Goal: Information Seeking & Learning: Learn about a topic

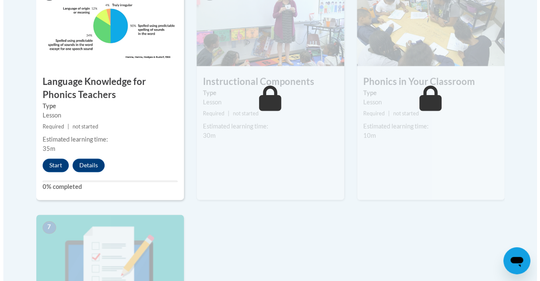
scroll to position [557, 0]
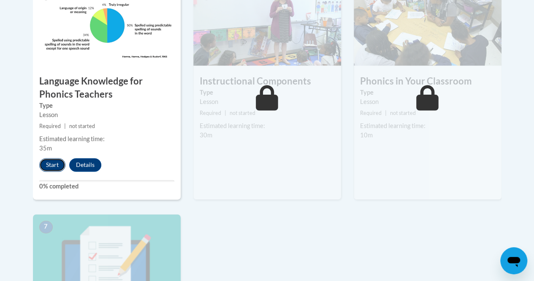
click at [54, 161] on button "Start" at bounding box center [52, 165] width 26 height 14
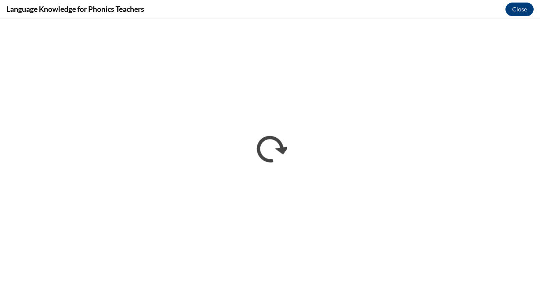
scroll to position [0, 0]
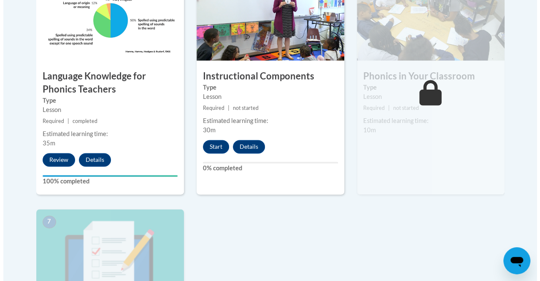
scroll to position [562, 0]
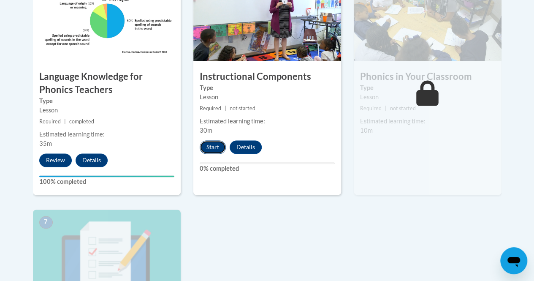
click at [212, 149] on button "Start" at bounding box center [213, 147] width 26 height 14
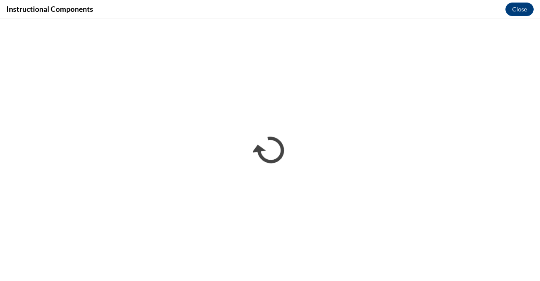
scroll to position [0, 0]
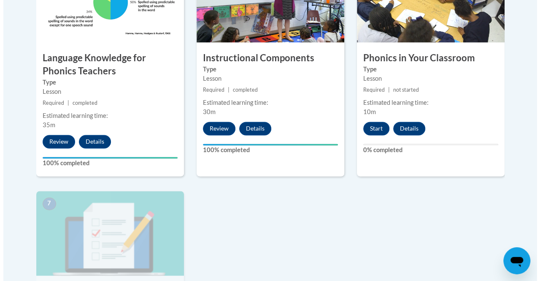
scroll to position [581, 0]
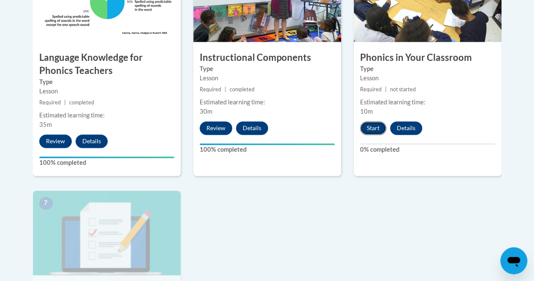
click at [376, 129] on button "Start" at bounding box center [373, 128] width 26 height 14
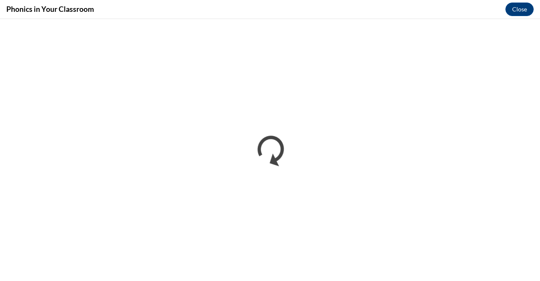
scroll to position [0, 0]
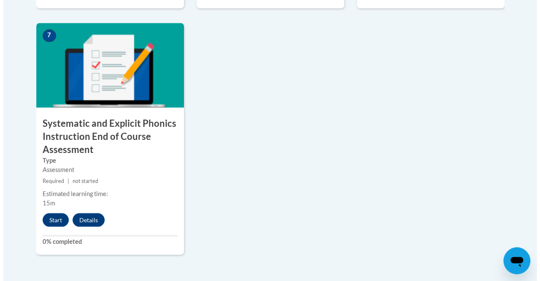
scroll to position [749, 0]
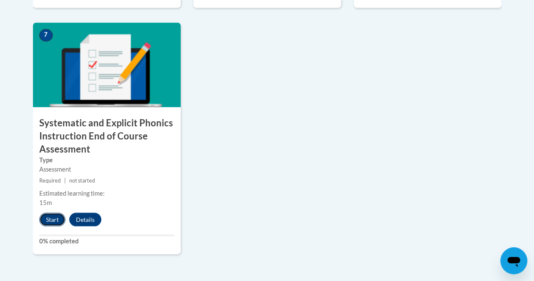
click at [49, 217] on button "Start" at bounding box center [52, 219] width 26 height 14
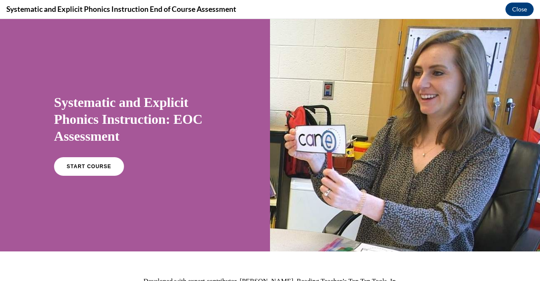
scroll to position [0, 0]
click at [81, 166] on span "START COURSE" at bounding box center [88, 166] width 47 height 6
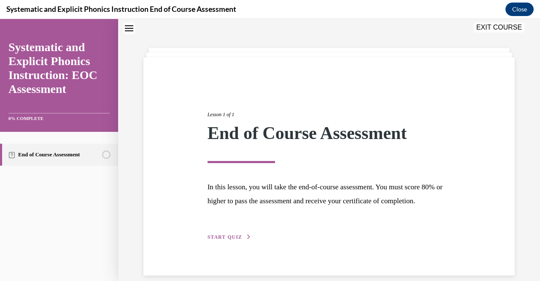
scroll to position [51, 0]
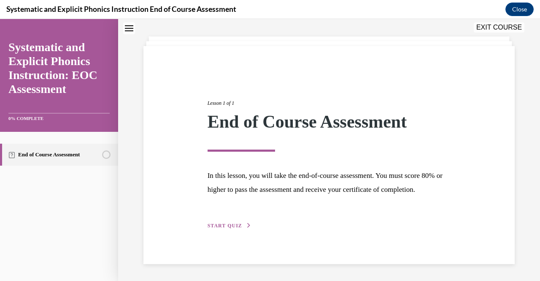
click at [236, 219] on div "Lesson 1 of 1 End of Course Assessment In this lesson, you will take the end-of…" at bounding box center [329, 155] width 256 height 150
click at [230, 223] on span "START QUIZ" at bounding box center [225, 226] width 35 height 6
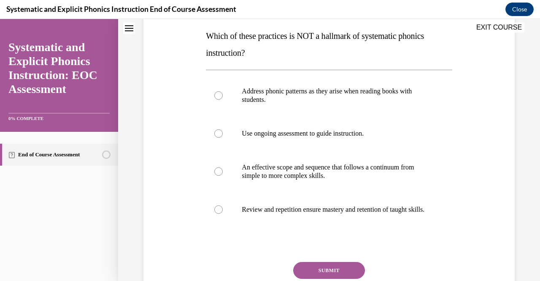
scroll to position [133, 0]
click at [313, 111] on div at bounding box center [329, 95] width 246 height 42
click at [330, 273] on button "SUBMIT" at bounding box center [329, 270] width 72 height 17
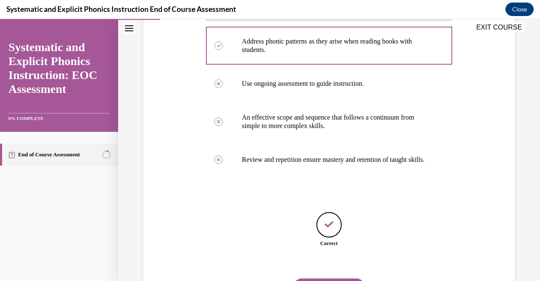
scroll to position [235, 0]
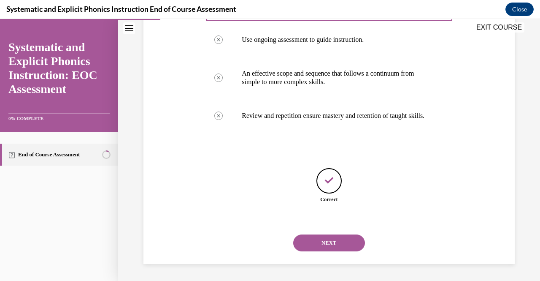
click at [326, 244] on button "NEXT" at bounding box center [329, 242] width 72 height 17
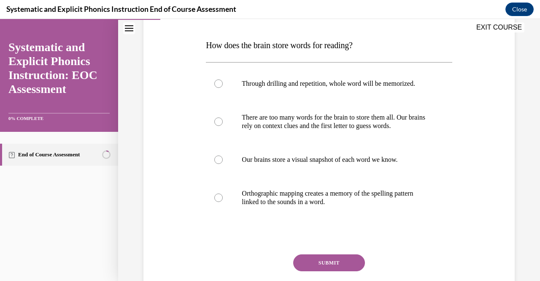
scroll to position [125, 0]
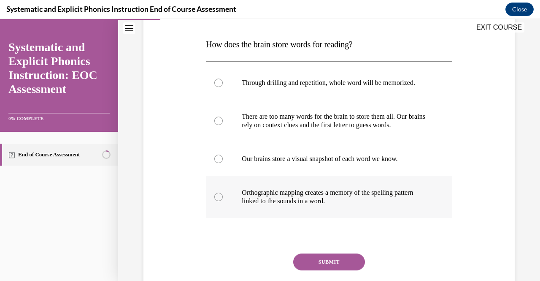
click at [313, 197] on p "Orthographic mapping creates a memory of the spelling pattern linked to the sou…" at bounding box center [336, 196] width 189 height 17
click at [313, 261] on button "SUBMIT" at bounding box center [329, 261] width 72 height 17
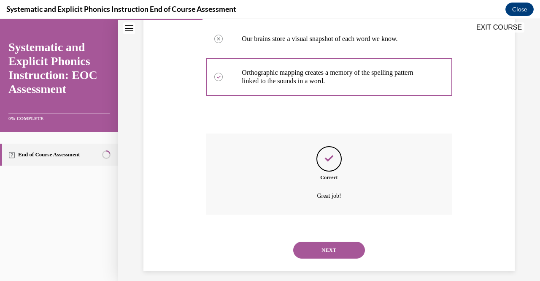
scroll to position [252, 0]
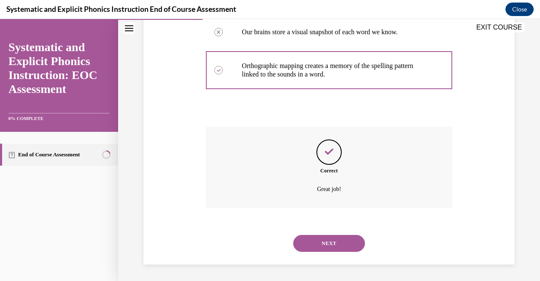
click at [329, 245] on button "NEXT" at bounding box center [329, 243] width 72 height 17
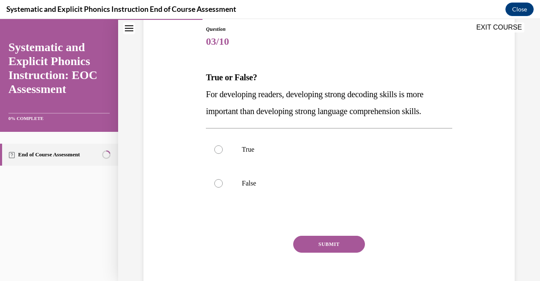
scroll to position [92, 0]
click at [371, 186] on p "False" at bounding box center [336, 183] width 189 height 8
click at [328, 245] on button "SUBMIT" at bounding box center [329, 243] width 72 height 17
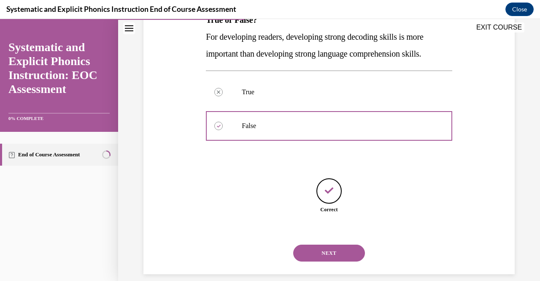
scroll to position [159, 0]
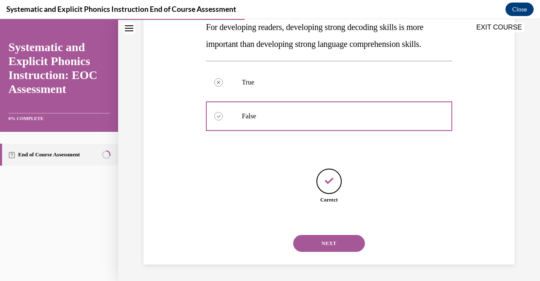
click at [328, 244] on button "NEXT" at bounding box center [329, 243] width 72 height 17
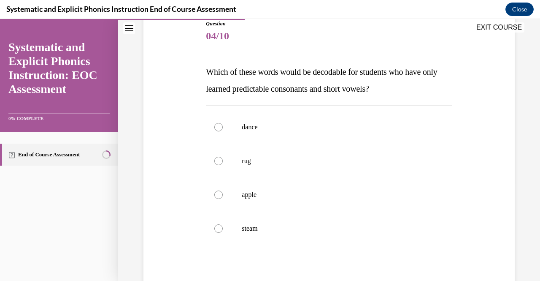
scroll to position [98, 0]
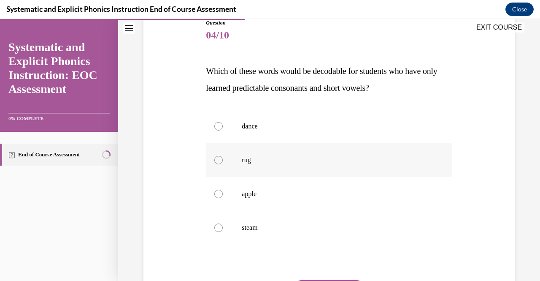
click at [348, 162] on p "rug" at bounding box center [336, 160] width 189 height 8
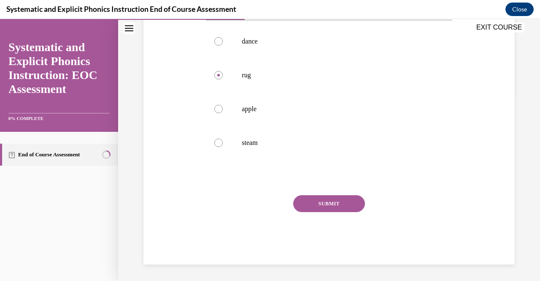
click at [345, 200] on button "SUBMIT" at bounding box center [329, 203] width 72 height 17
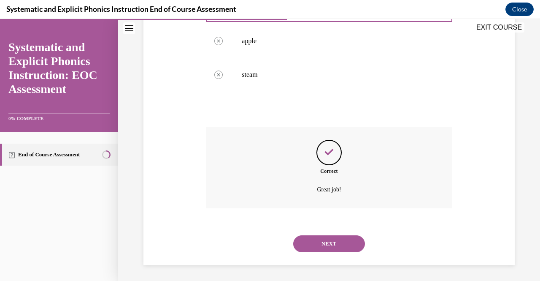
scroll to position [252, 0]
click at [335, 244] on button "NEXT" at bounding box center [329, 243] width 72 height 17
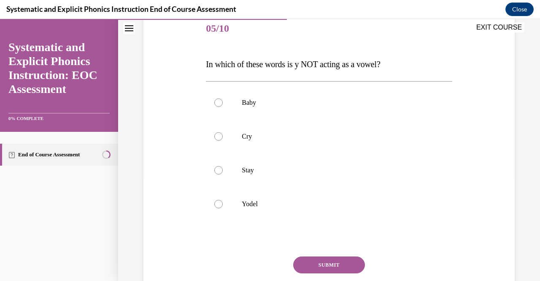
scroll to position [107, 0]
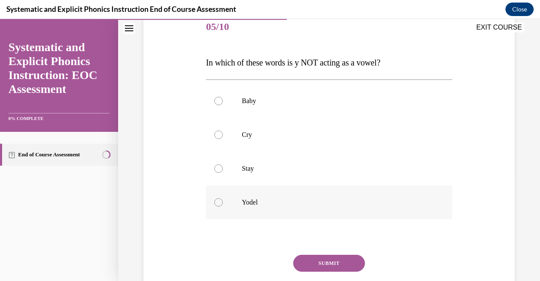
click at [336, 205] on p "Yodel" at bounding box center [336, 202] width 189 height 8
click at [331, 263] on button "SUBMIT" at bounding box center [329, 263] width 72 height 17
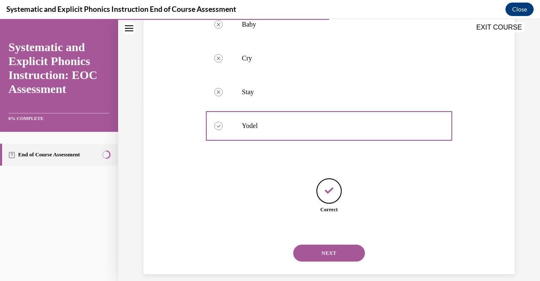
scroll to position [193, 0]
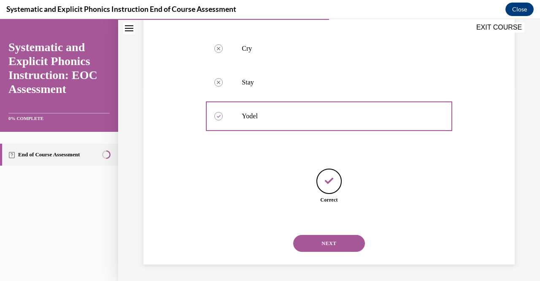
click at [330, 245] on button "NEXT" at bounding box center [329, 243] width 72 height 17
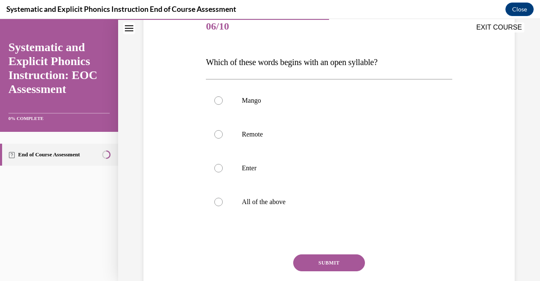
scroll to position [111, 0]
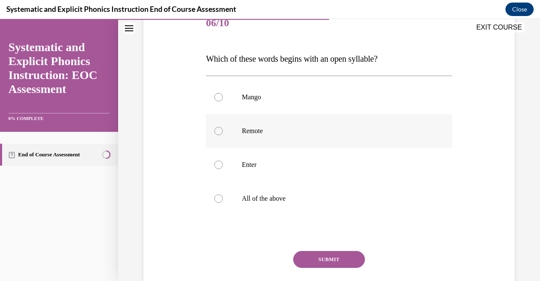
click at [366, 146] on div at bounding box center [329, 131] width 246 height 34
click at [338, 253] on button "SUBMIT" at bounding box center [329, 259] width 72 height 17
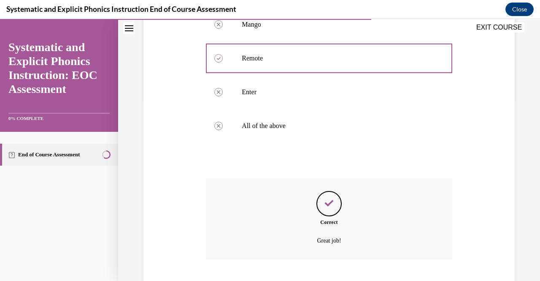
scroll to position [235, 0]
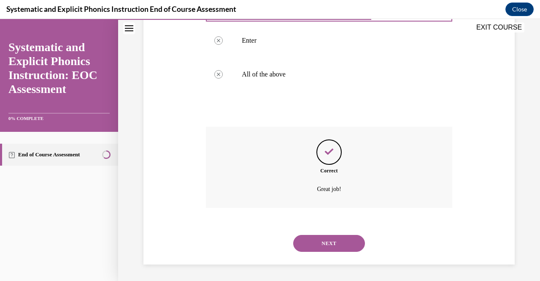
click at [329, 236] on button "NEXT" at bounding box center [329, 243] width 72 height 17
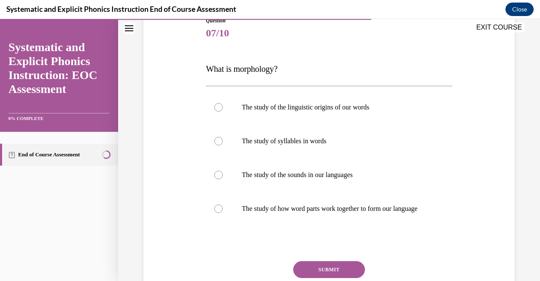
scroll to position [104, 0]
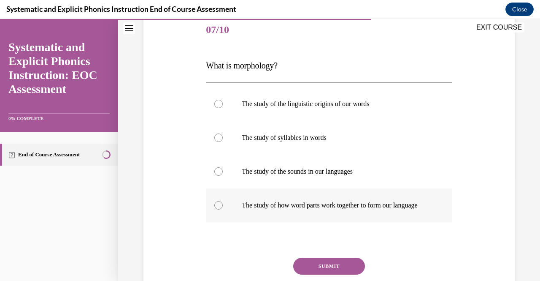
click at [387, 208] on p "The study of how word parts work together to form our language" at bounding box center [336, 205] width 189 height 8
click at [341, 274] on button "SUBMIT" at bounding box center [329, 266] width 72 height 17
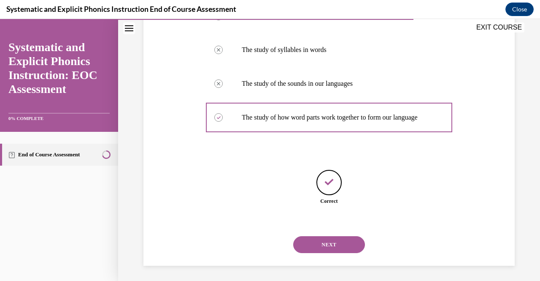
scroll to position [201, 0]
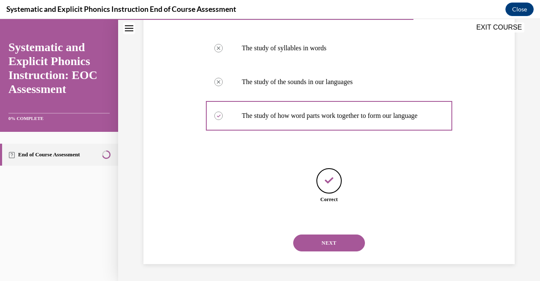
click at [321, 243] on button "NEXT" at bounding box center [329, 242] width 72 height 17
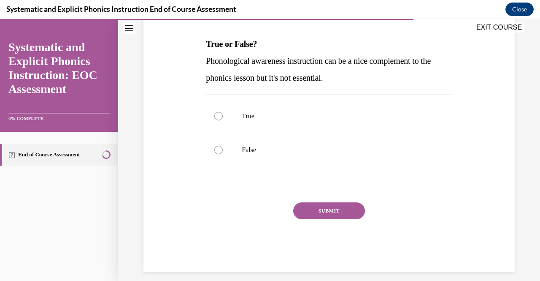
scroll to position [130, 0]
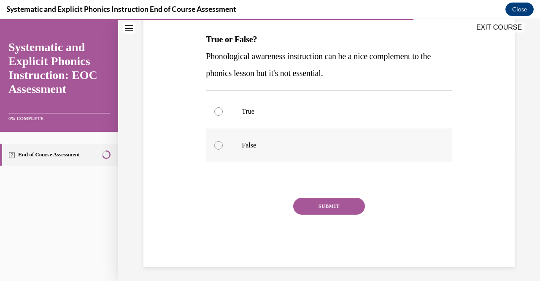
click at [345, 156] on div at bounding box center [329, 145] width 246 height 34
click at [344, 202] on button "SUBMIT" at bounding box center [329, 206] width 72 height 17
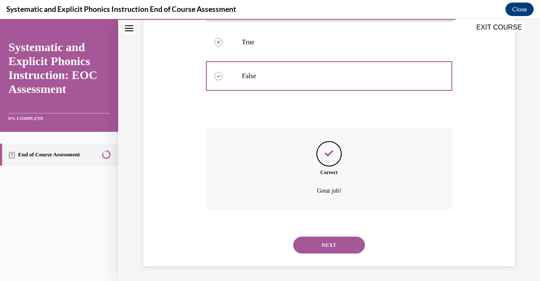
scroll to position [201, 0]
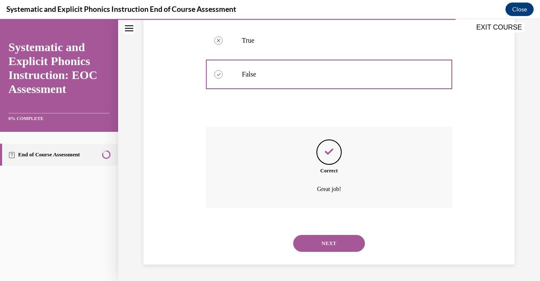
click at [325, 239] on button "NEXT" at bounding box center [329, 243] width 72 height 17
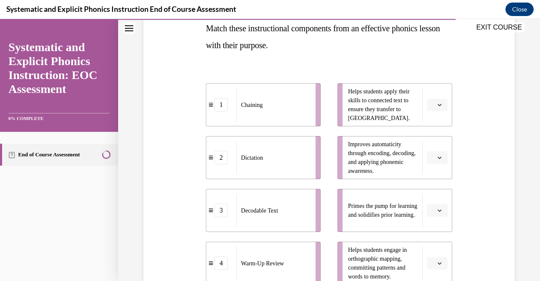
scroll to position [141, 0]
click at [437, 258] on button "button" at bounding box center [437, 262] width 21 height 13
click at [434, 197] on div "1" at bounding box center [431, 193] width 21 height 17
click at [438, 155] on icon "button" at bounding box center [440, 157] width 4 height 4
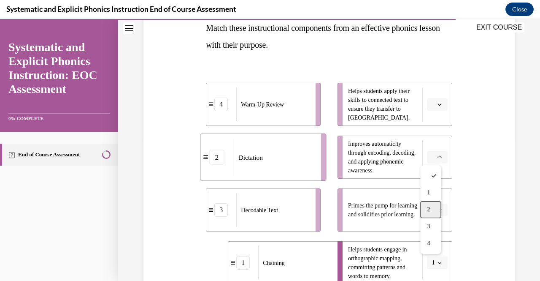
click at [428, 209] on span "2" at bounding box center [428, 209] width 3 height 7
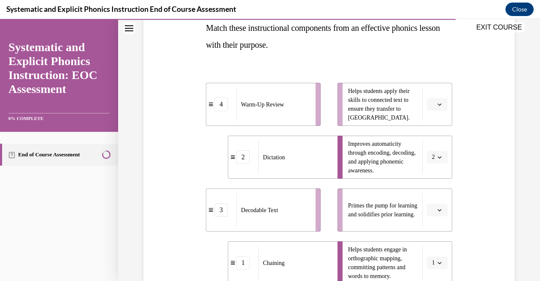
click at [430, 103] on button "button" at bounding box center [437, 104] width 21 height 13
click at [432, 174] on div "3" at bounding box center [431, 173] width 21 height 17
click at [438, 211] on icon "button" at bounding box center [440, 210] width 4 height 4
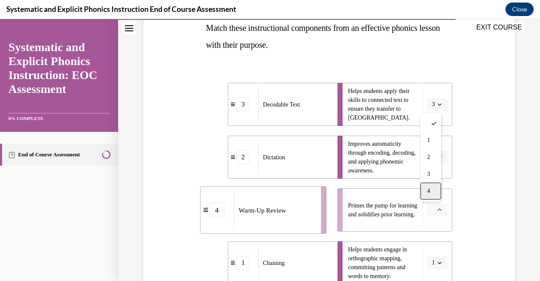
click at [428, 184] on div "4" at bounding box center [431, 190] width 21 height 17
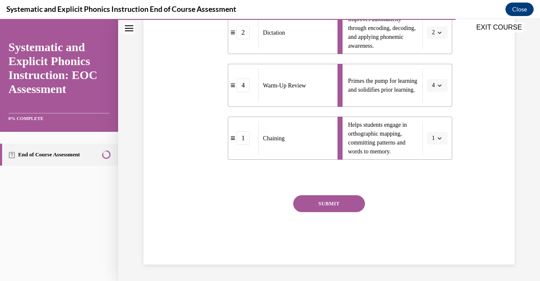
click at [329, 203] on button "SUBMIT" at bounding box center [329, 203] width 72 height 17
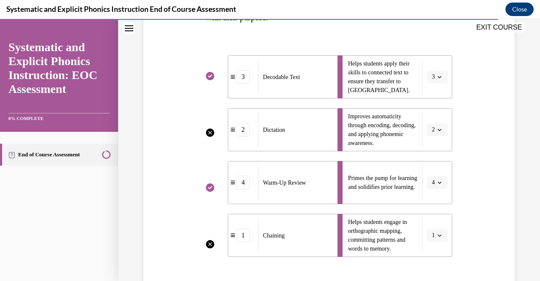
scroll to position [334, 0]
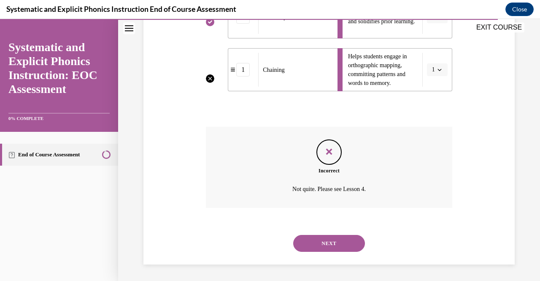
click at [324, 241] on button "NEXT" at bounding box center [329, 243] width 72 height 17
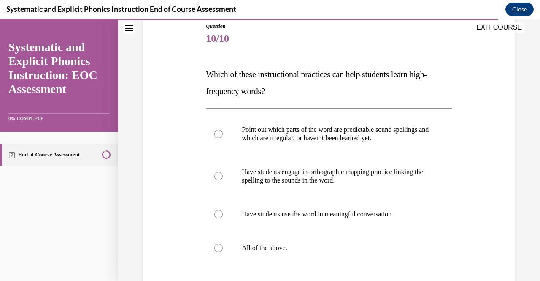
scroll to position [95, 0]
click at [333, 252] on div at bounding box center [329, 248] width 246 height 34
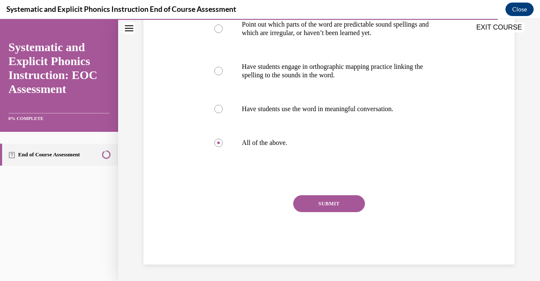
click at [321, 203] on button "SUBMIT" at bounding box center [329, 203] width 72 height 17
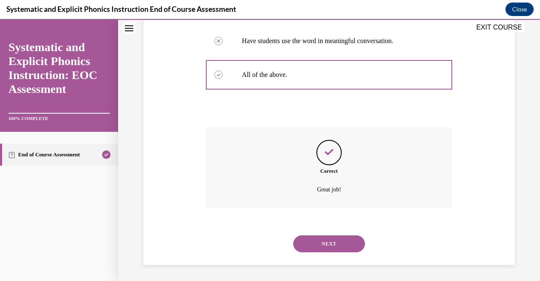
scroll to position [269, 0]
click at [329, 241] on button "NEXT" at bounding box center [329, 243] width 72 height 17
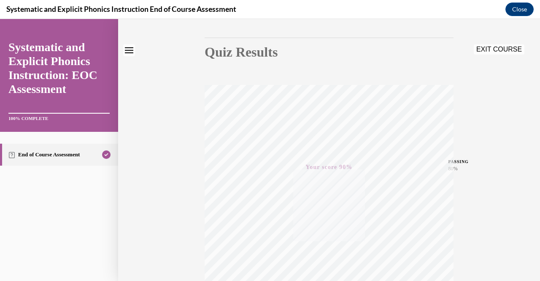
scroll to position [0, 0]
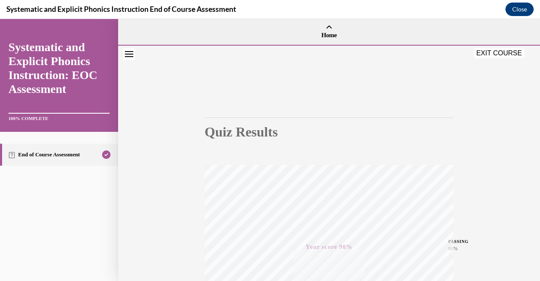
click at [501, 53] on button "EXIT COURSE" at bounding box center [499, 53] width 51 height 10
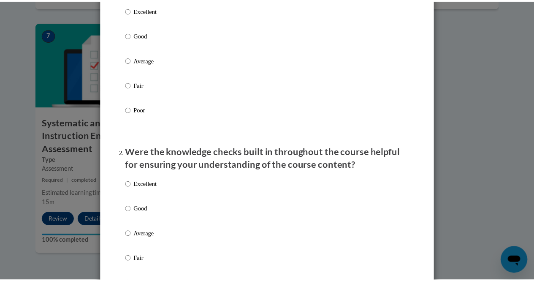
scroll to position [7, 0]
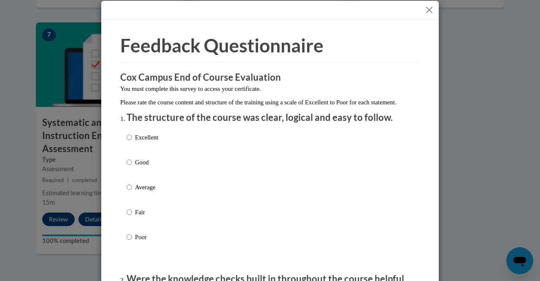
click at [425, 10] on button "Close" at bounding box center [429, 10] width 11 height 11
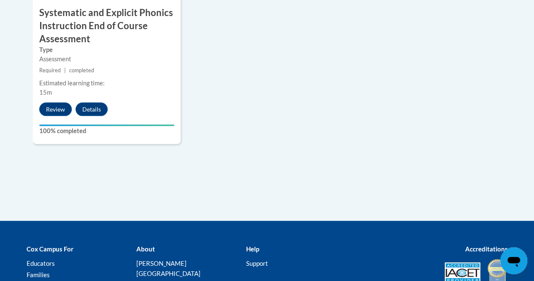
scroll to position [821, 0]
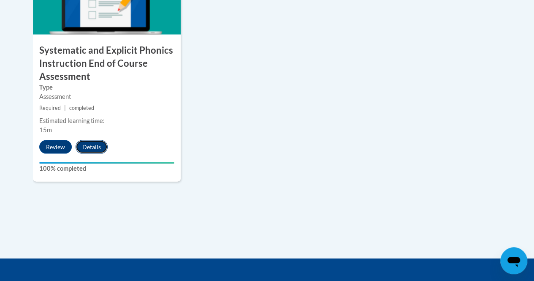
click at [96, 145] on button "Details" at bounding box center [92, 147] width 32 height 14
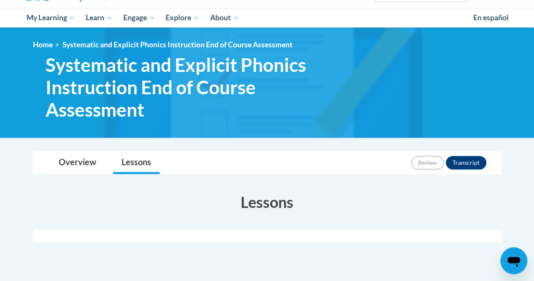
scroll to position [82, 0]
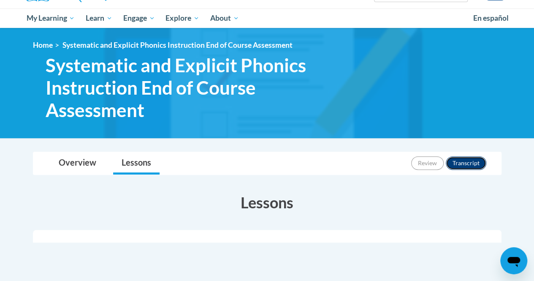
click at [473, 157] on button "Transcript" at bounding box center [466, 163] width 41 height 14
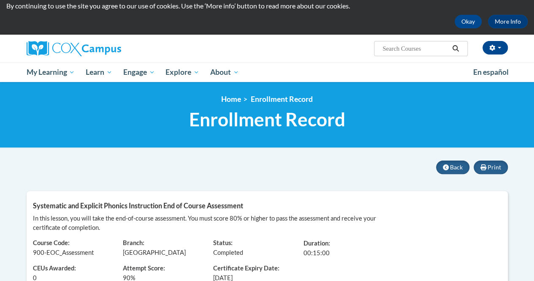
scroll to position [11, 0]
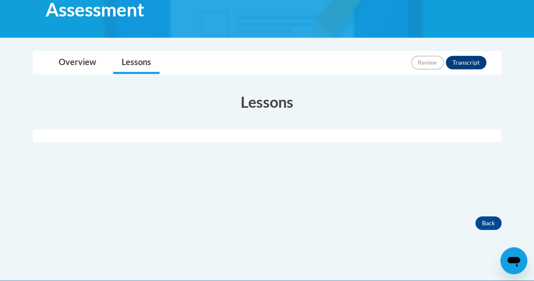
scroll to position [82, 0]
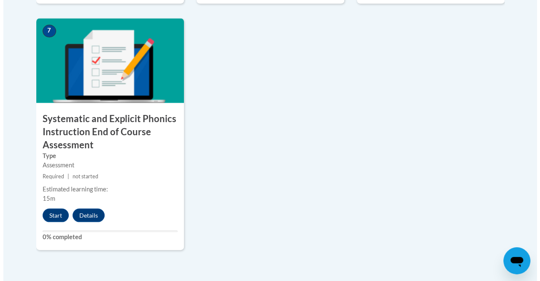
scroll to position [755, 0]
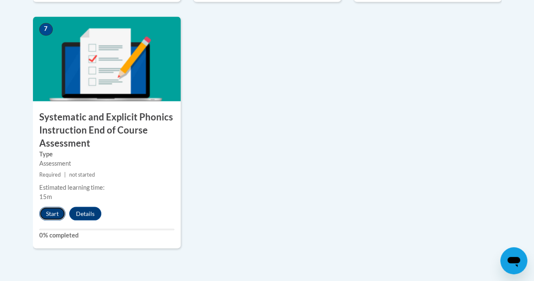
click at [55, 216] on button "Start" at bounding box center [52, 213] width 26 height 14
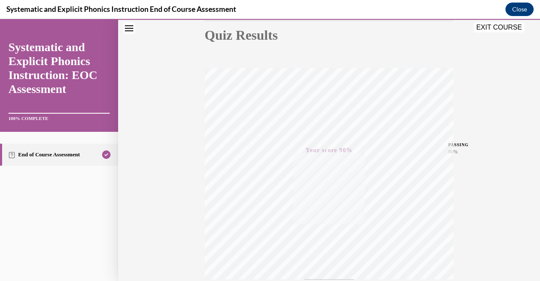
scroll to position [171, 0]
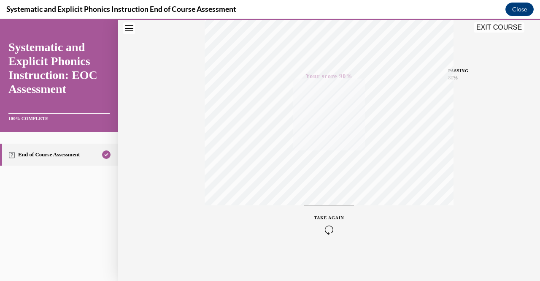
click at [497, 27] on button "EXIT COURSE" at bounding box center [499, 27] width 51 height 10
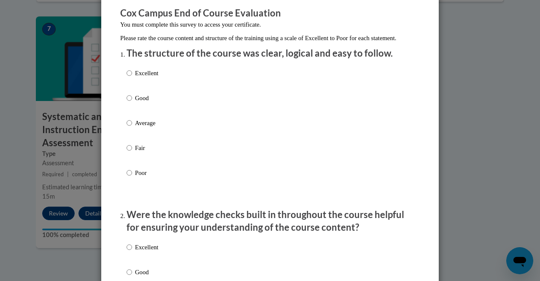
scroll to position [111, 0]
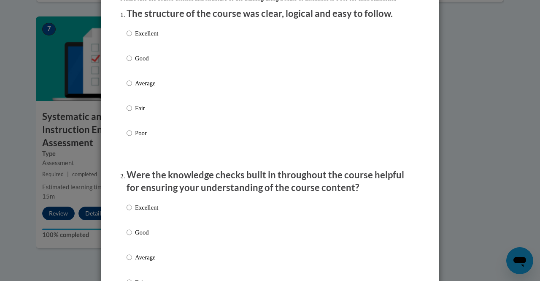
click at [300, 96] on div "Excellent Good Average Fair Poor" at bounding box center [270, 93] width 287 height 138
click at [288, 102] on div "Excellent Good Average Fair Poor" at bounding box center [270, 93] width 287 height 138
click at [142, 88] on p "Average" at bounding box center [146, 83] width 23 height 9
click at [132, 88] on input "Average" at bounding box center [129, 83] width 5 height 9
radio input "true"
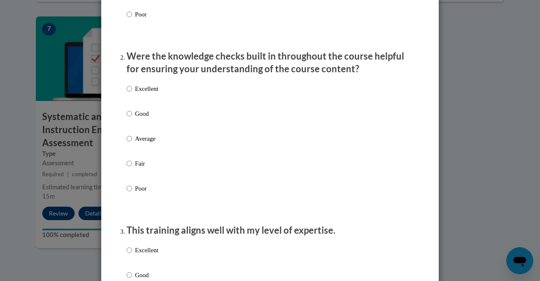
scroll to position [238, 0]
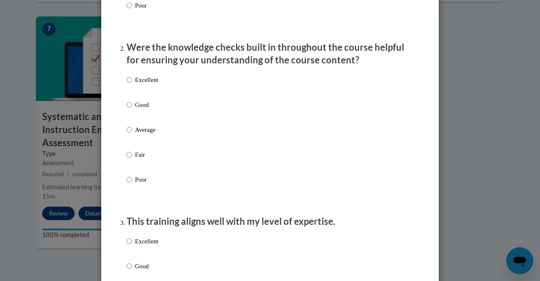
click at [148, 134] on p "Average" at bounding box center [146, 129] width 23 height 9
click at [132, 134] on input "Average" at bounding box center [129, 129] width 5 height 9
radio input "true"
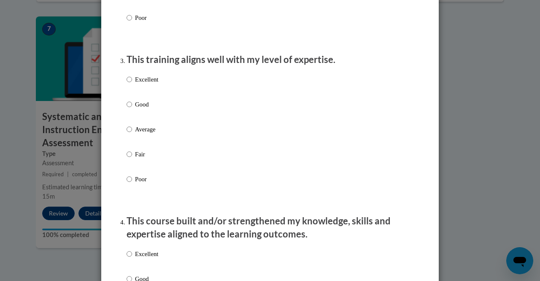
click at [148, 134] on p "Average" at bounding box center [146, 129] width 23 height 9
click at [132, 134] on input "Average" at bounding box center [129, 129] width 5 height 9
radio input "true"
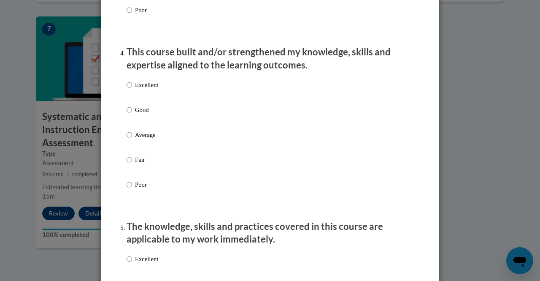
scroll to position [569, 0]
click at [146, 139] on p "Average" at bounding box center [146, 134] width 23 height 9
click at [132, 139] on input "Average" at bounding box center [129, 134] width 5 height 9
radio input "true"
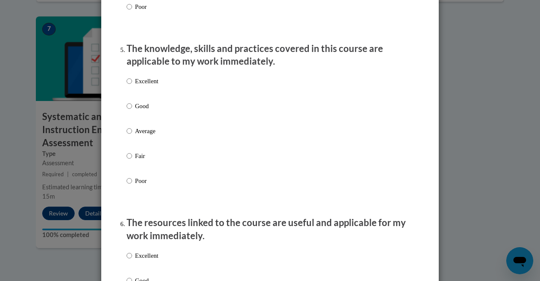
click at [146, 136] on p "Average" at bounding box center [146, 130] width 23 height 9
click at [132, 136] on input "Average" at bounding box center [129, 130] width 5 height 9
radio input "true"
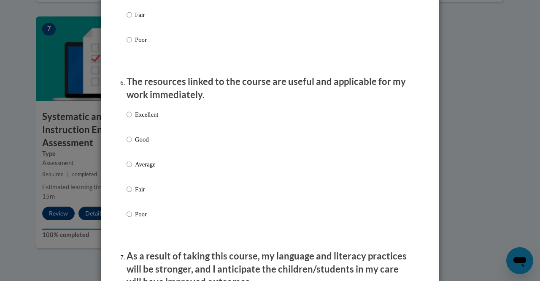
scroll to position [888, 0]
click at [149, 168] on p "Average" at bounding box center [146, 163] width 23 height 9
click at [132, 168] on input "Average" at bounding box center [129, 163] width 5 height 9
radio input "true"
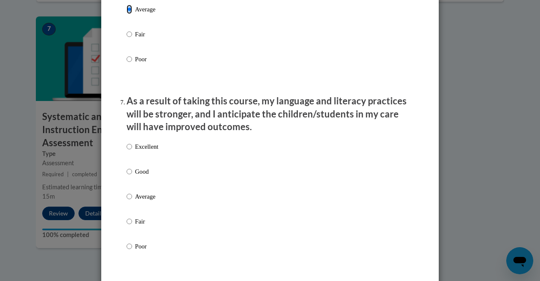
scroll to position [1044, 0]
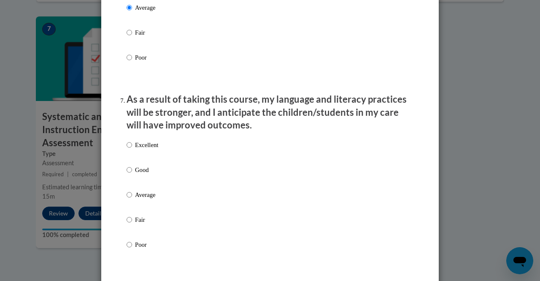
click at [149, 199] on p "Average" at bounding box center [146, 194] width 23 height 9
click at [132, 199] on input "Average" at bounding box center [129, 194] width 5 height 9
radio input "true"
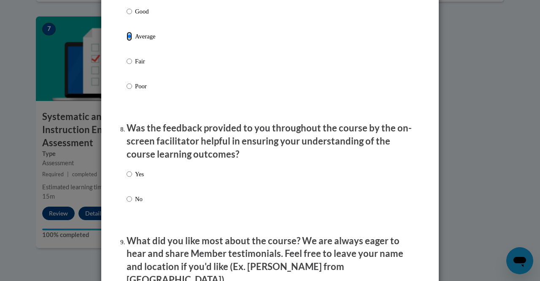
scroll to position [1231, 0]
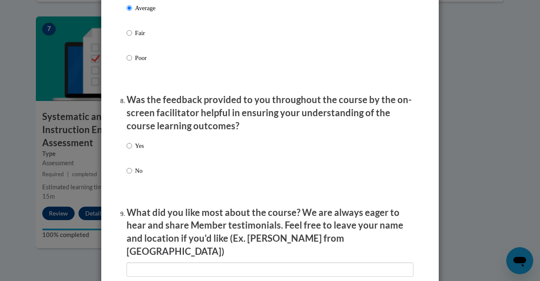
click at [139, 150] on p "Yes" at bounding box center [139, 145] width 9 height 9
click at [132, 150] on input "Yes" at bounding box center [129, 145] width 5 height 9
radio input "true"
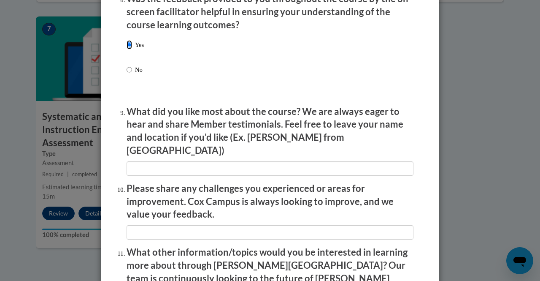
scroll to position [1347, 0]
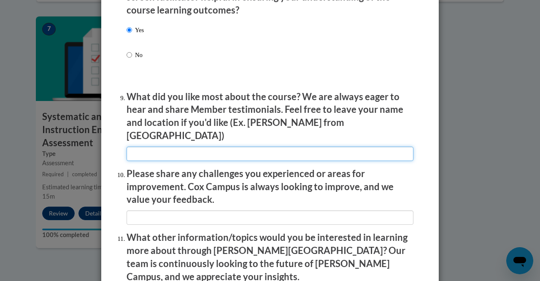
click at [142, 147] on input "textbox" at bounding box center [270, 154] width 287 height 14
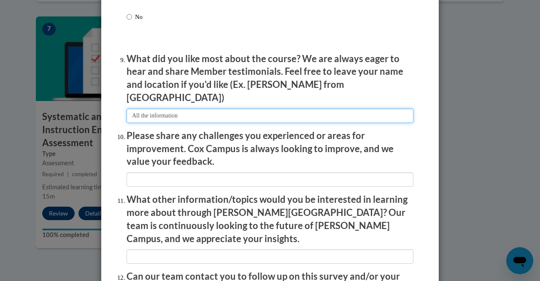
scroll to position [1385, 0]
type input "All the information"
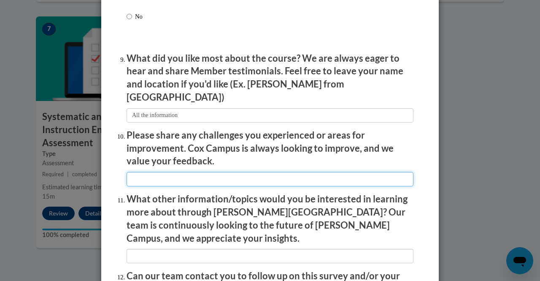
click at [163, 172] on input "textbox" at bounding box center [270, 179] width 287 height 14
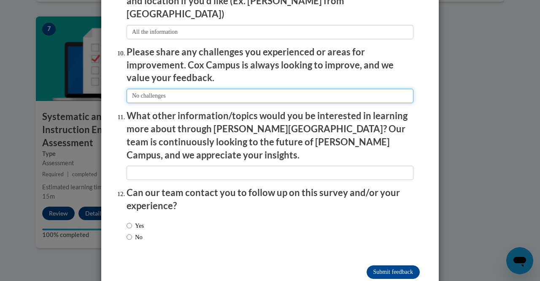
scroll to position [1469, 0]
type input "No challenges"
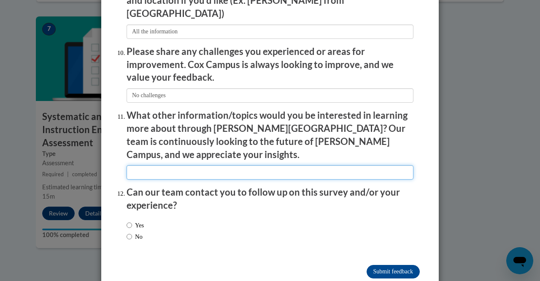
click at [163, 165] on input "textbox" at bounding box center [270, 172] width 287 height 14
type input "Anything for the classroom"
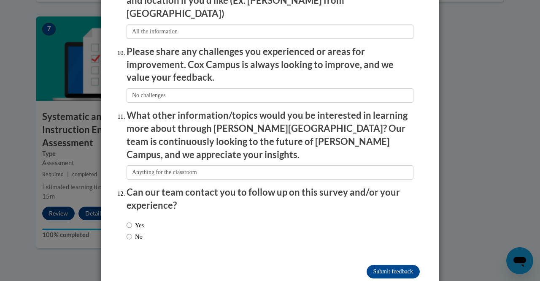
click at [137, 232] on label "No" at bounding box center [135, 236] width 16 height 9
click at [132, 232] on input "No" at bounding box center [129, 236] width 5 height 9
radio input "true"
click at [396, 265] on input "Submit feedback" at bounding box center [393, 272] width 53 height 14
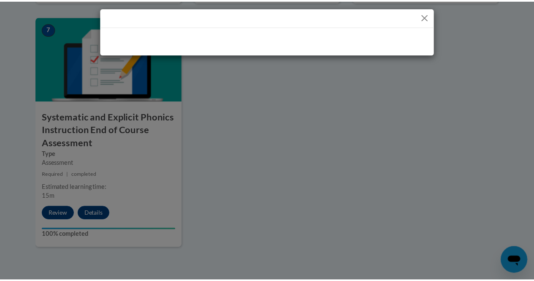
scroll to position [0, 0]
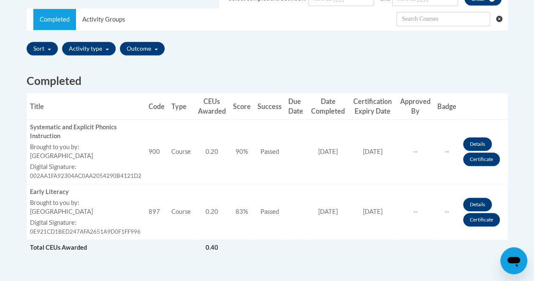
scroll to position [271, 0]
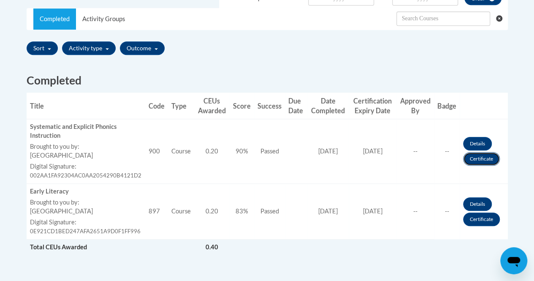
click at [487, 157] on link "Certificate" at bounding box center [481, 159] width 37 height 14
click at [483, 162] on link "Certificate" at bounding box center [481, 159] width 37 height 14
